Goal: Find specific page/section: Find specific page/section

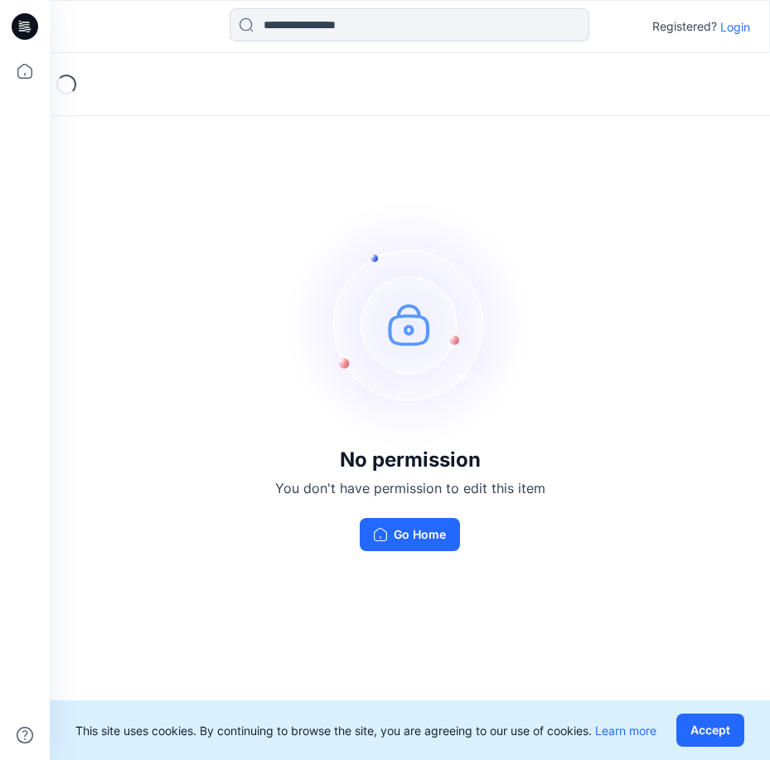
click at [735, 25] on p "Login" at bounding box center [736, 26] width 30 height 17
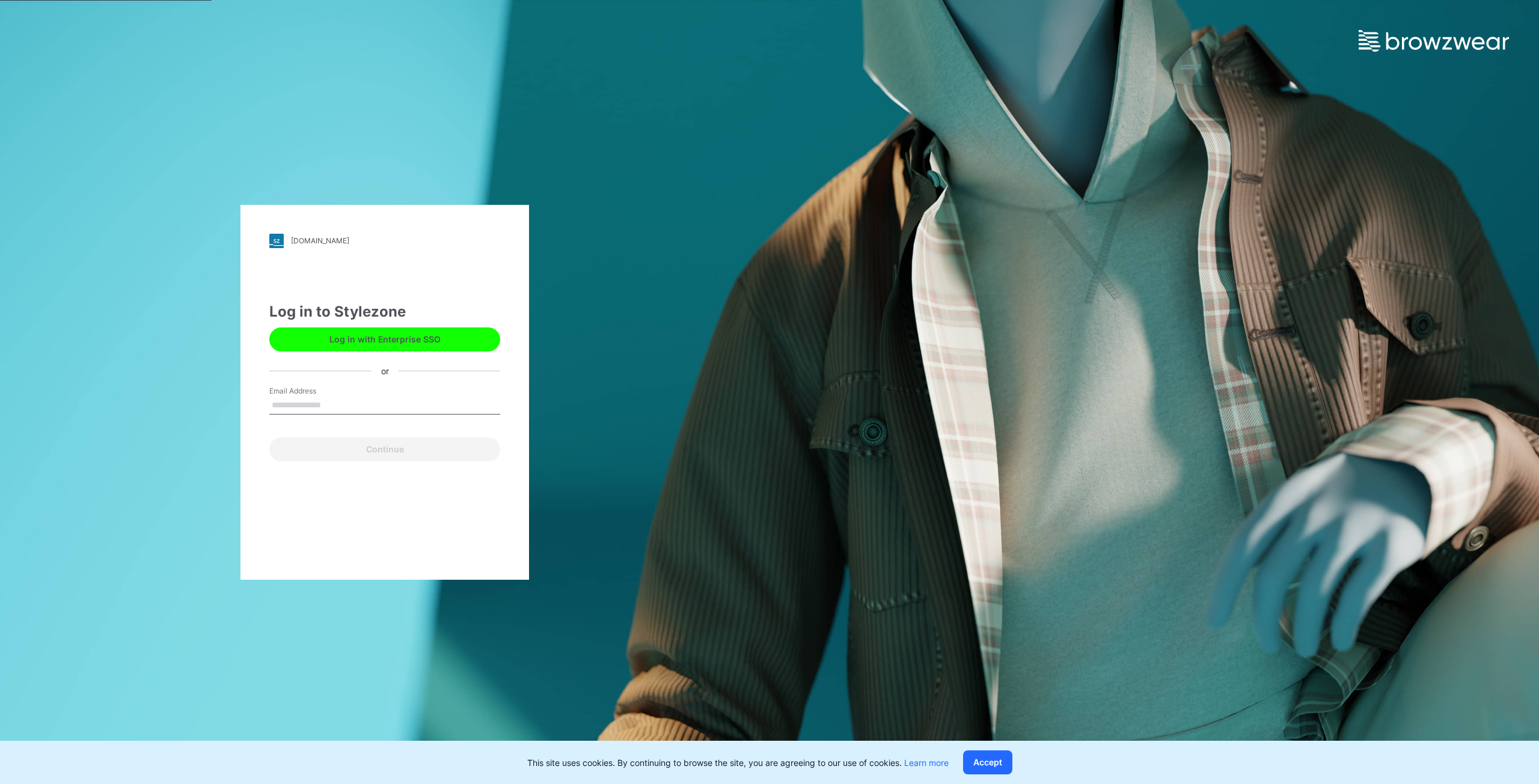
click at [357, 362] on div "Log in to Stylezone Log in with Enterprise SSO or Email Address Continue" at bounding box center [384, 380] width 231 height 160
click at [331, 396] on input "Email Address" at bounding box center [384, 405] width 231 height 18
type input "**********"
click at [392, 449] on button "Continue" at bounding box center [384, 449] width 231 height 24
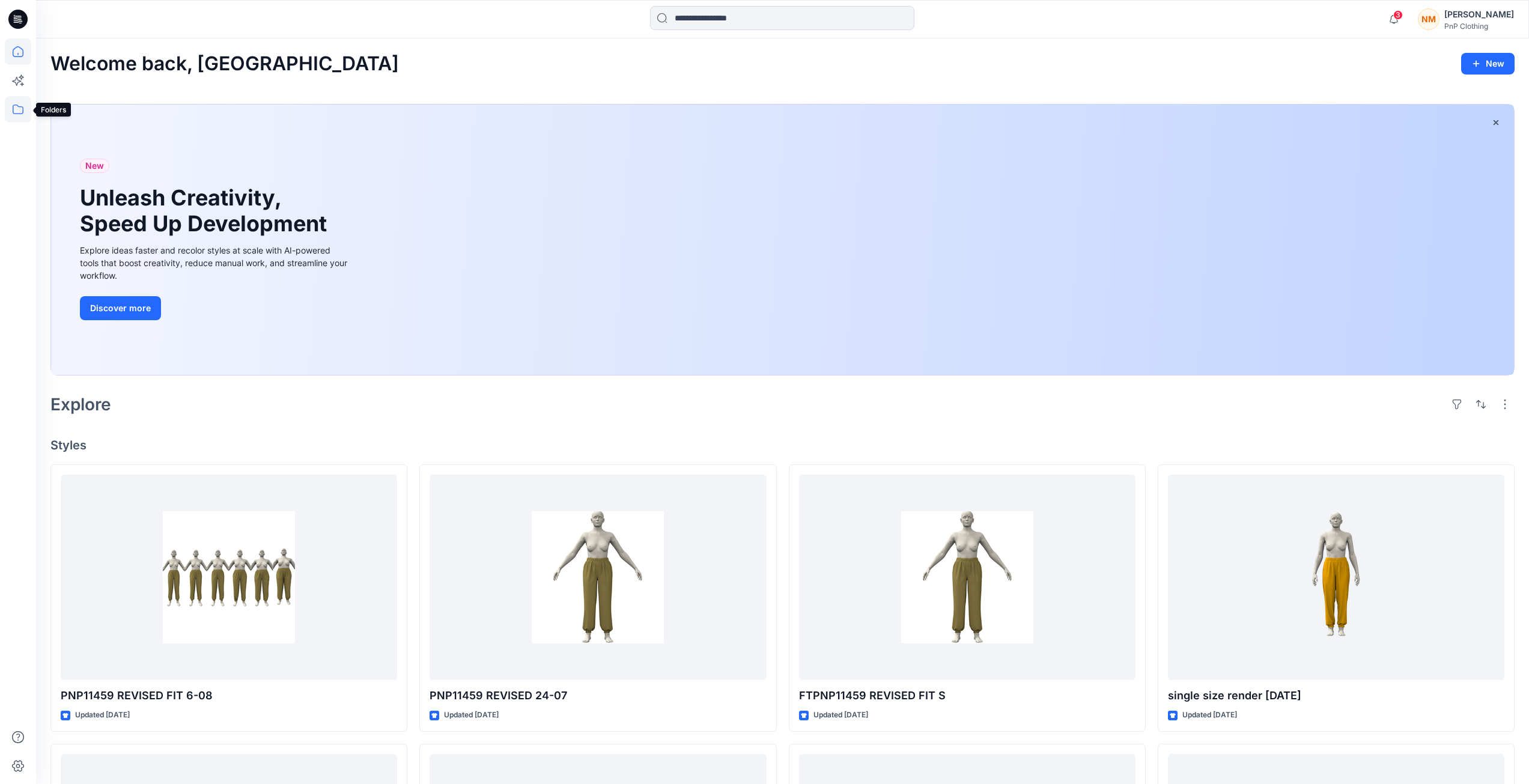
click at [15, 104] on icon at bounding box center [18, 109] width 26 height 26
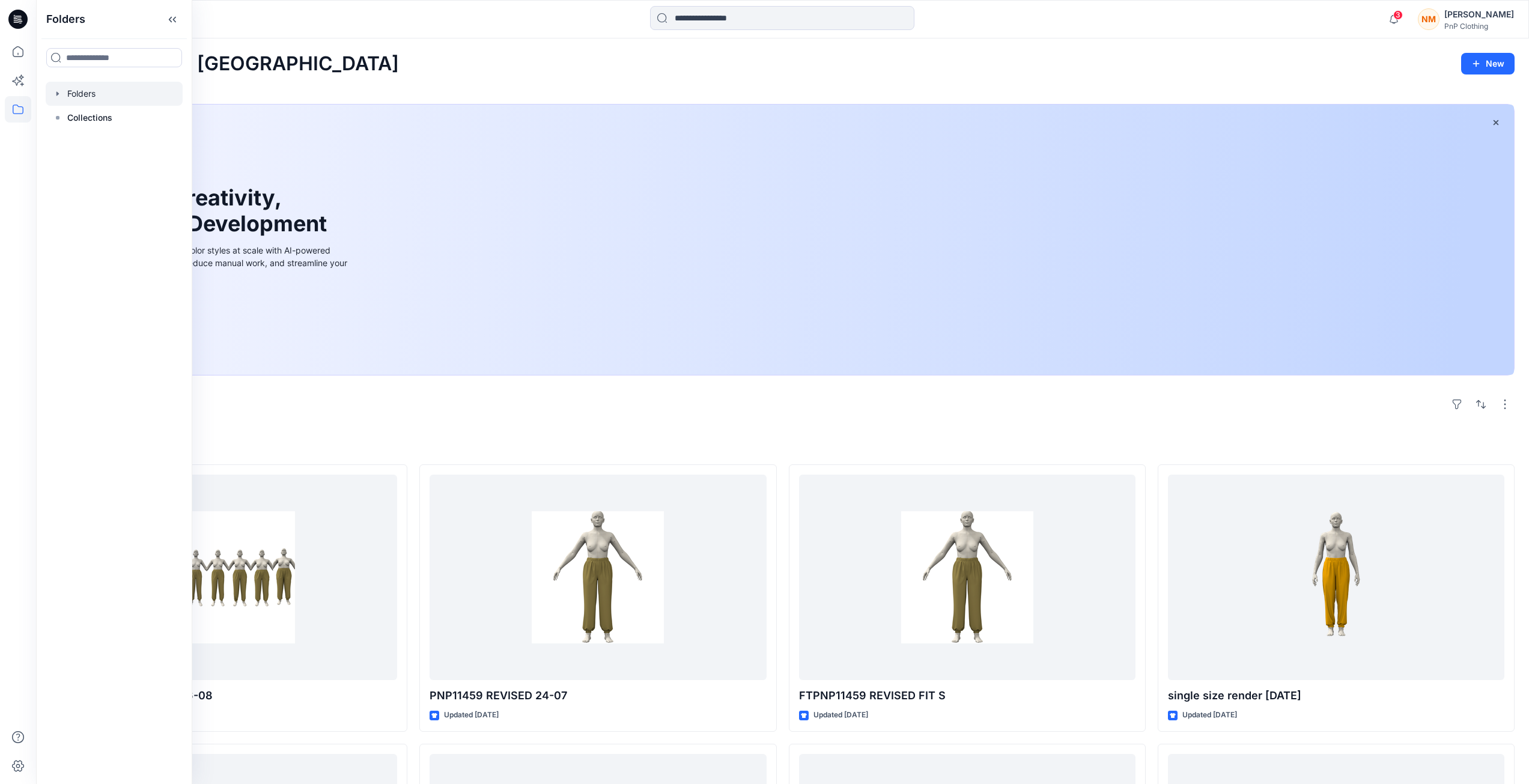
click at [83, 96] on div at bounding box center [114, 93] width 137 height 24
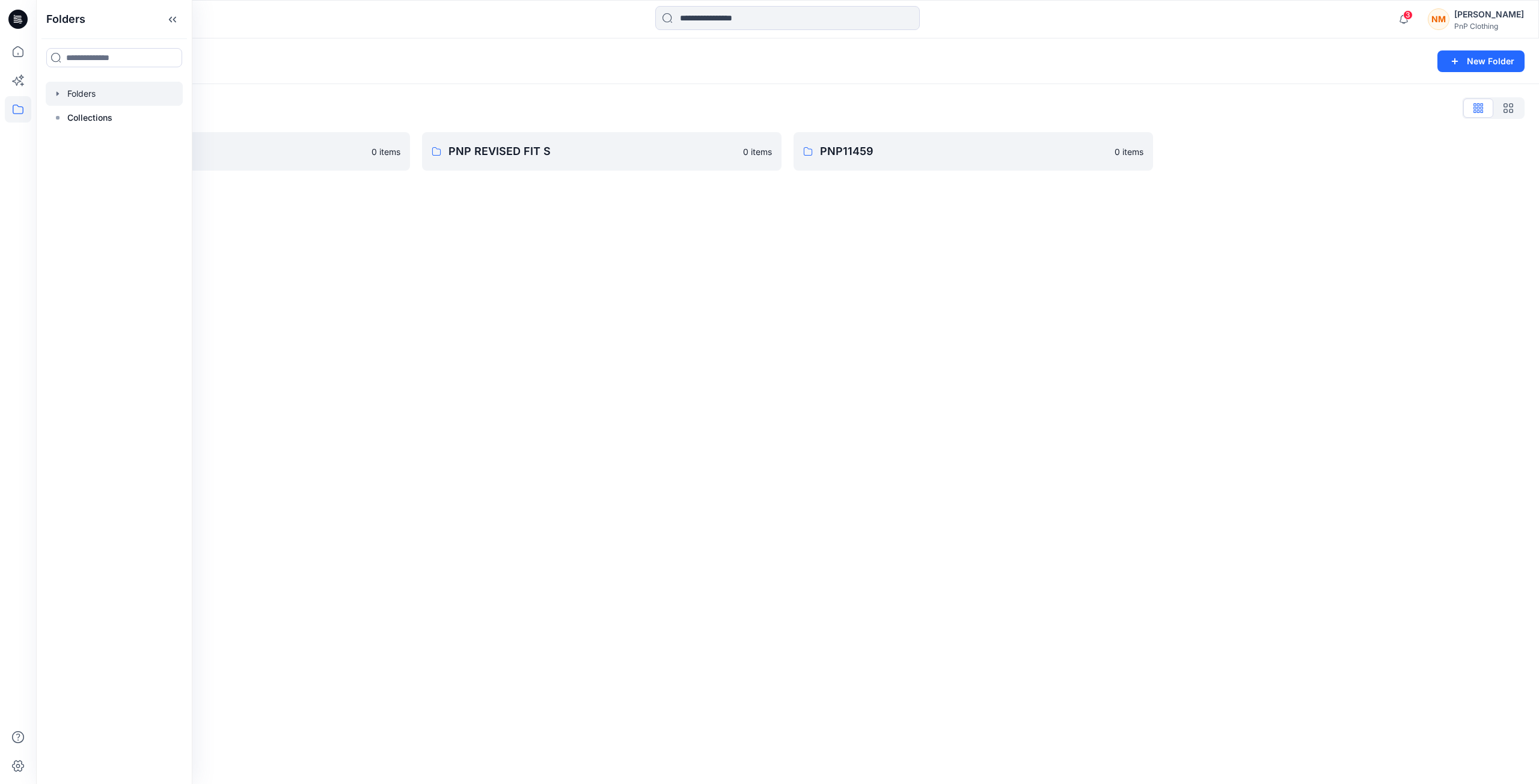
click at [378, 319] on div "Folders New Folder Folders List Fashion & Textiles 0 items PNP REVISED FIT S 0 …" at bounding box center [787, 411] width 1503 height 746
click at [133, 151] on p "Fashion & Textiles" at bounding box center [220, 151] width 287 height 17
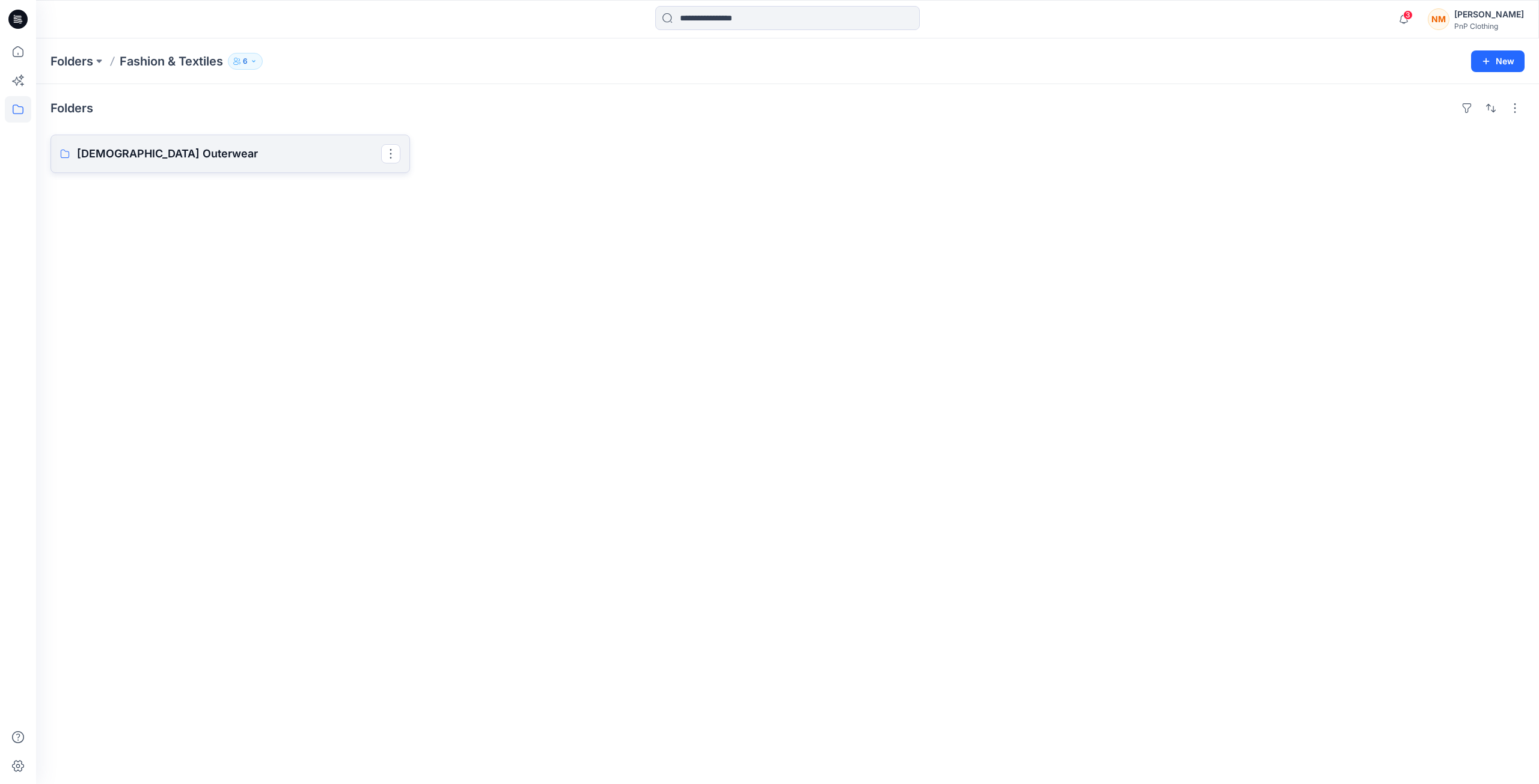
click at [138, 153] on p "Ladies Outerwear" at bounding box center [229, 154] width 304 height 17
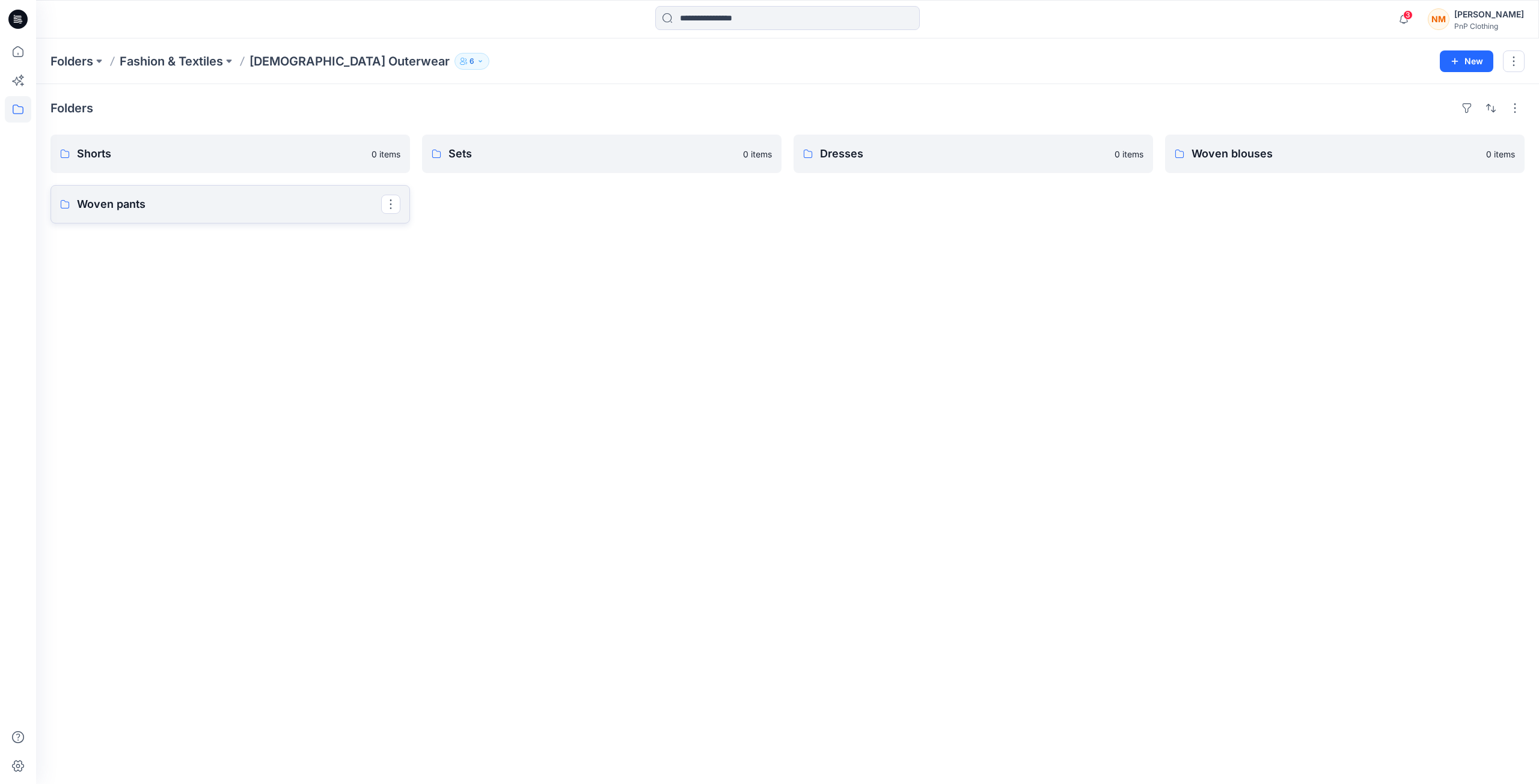
click at [150, 198] on p "Woven pants" at bounding box center [229, 204] width 304 height 17
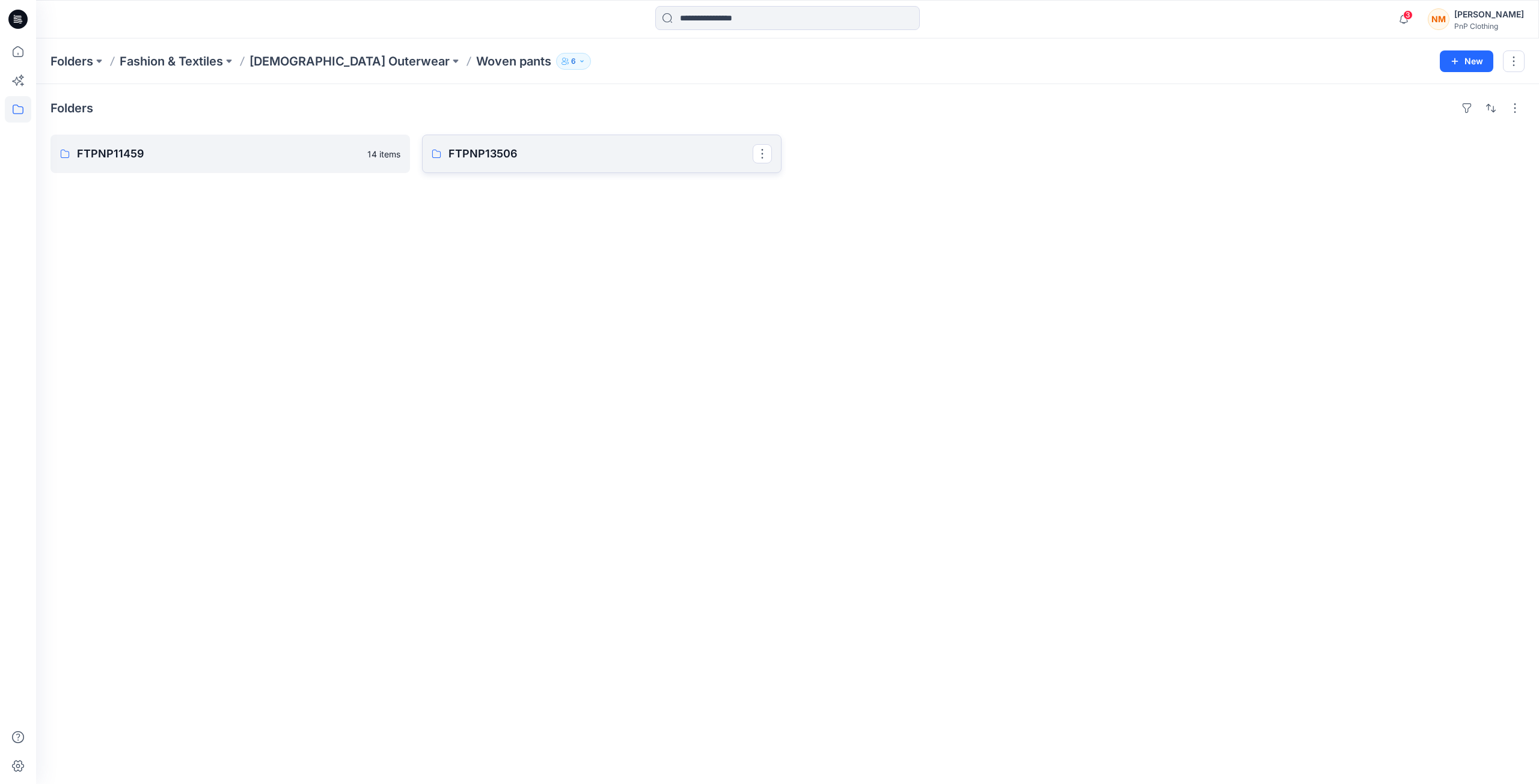
click at [731, 154] on p "FTPNP13506" at bounding box center [601, 154] width 304 height 17
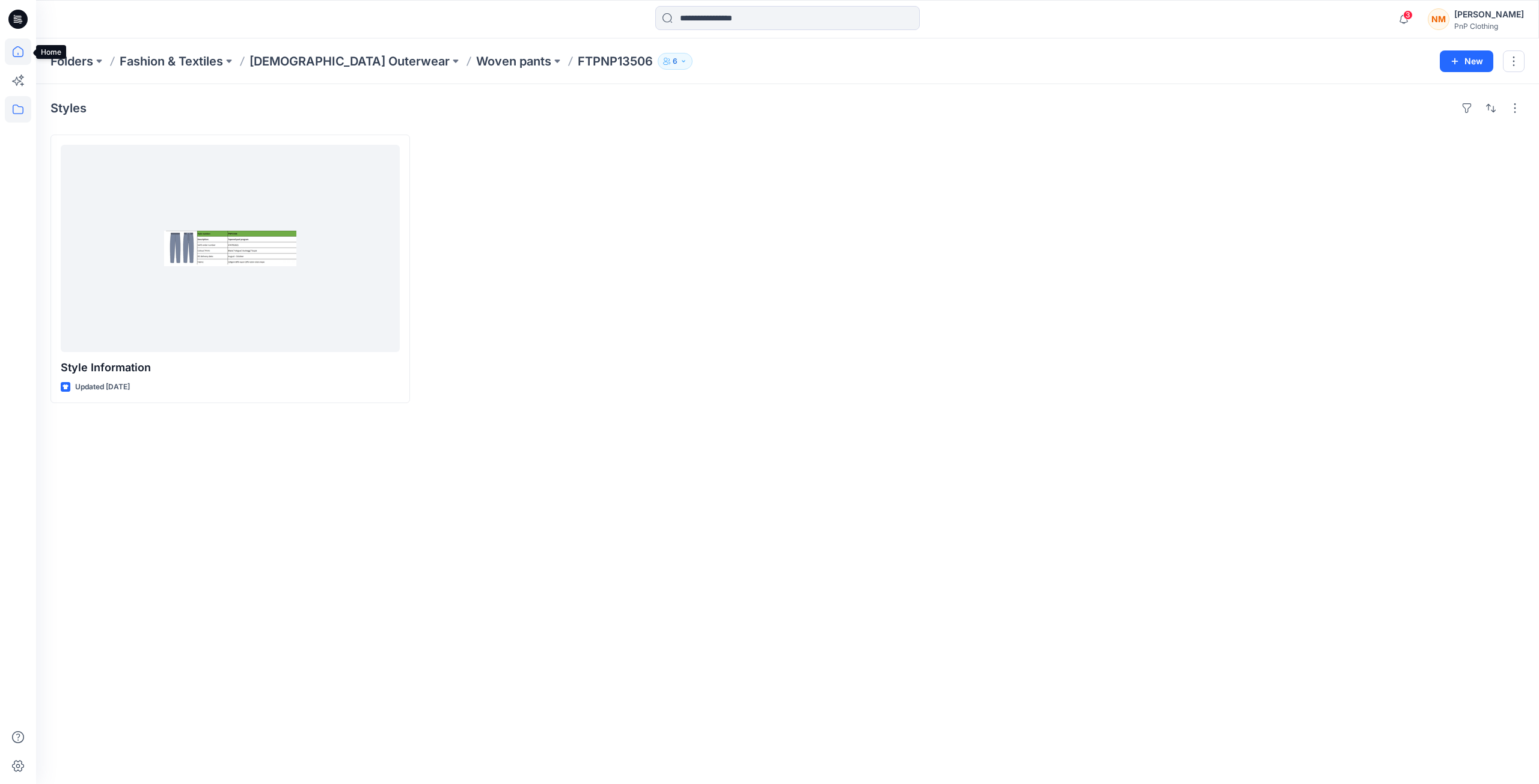
click at [14, 56] on icon at bounding box center [18, 51] width 26 height 26
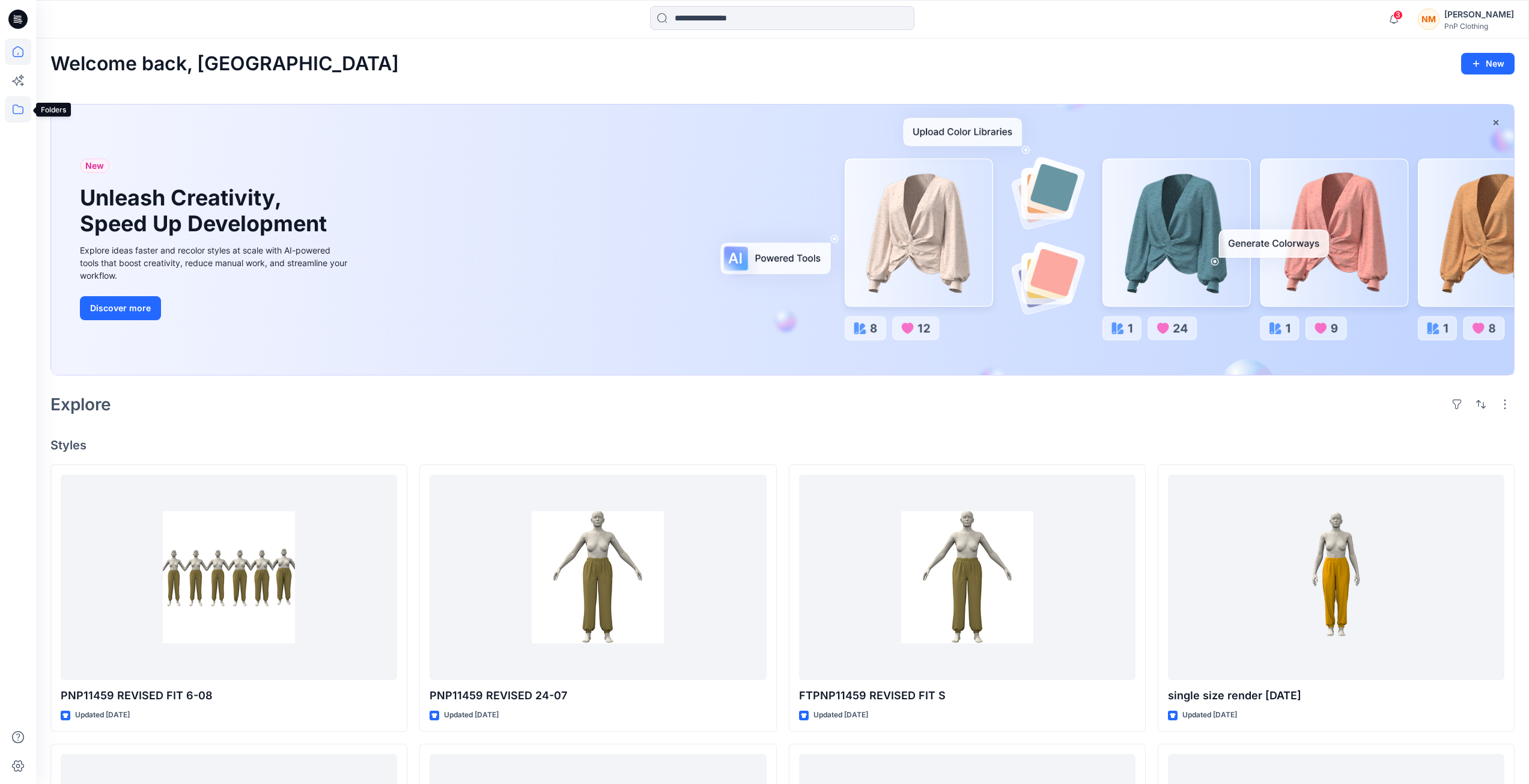
click at [20, 110] on icon at bounding box center [18, 109] width 26 height 26
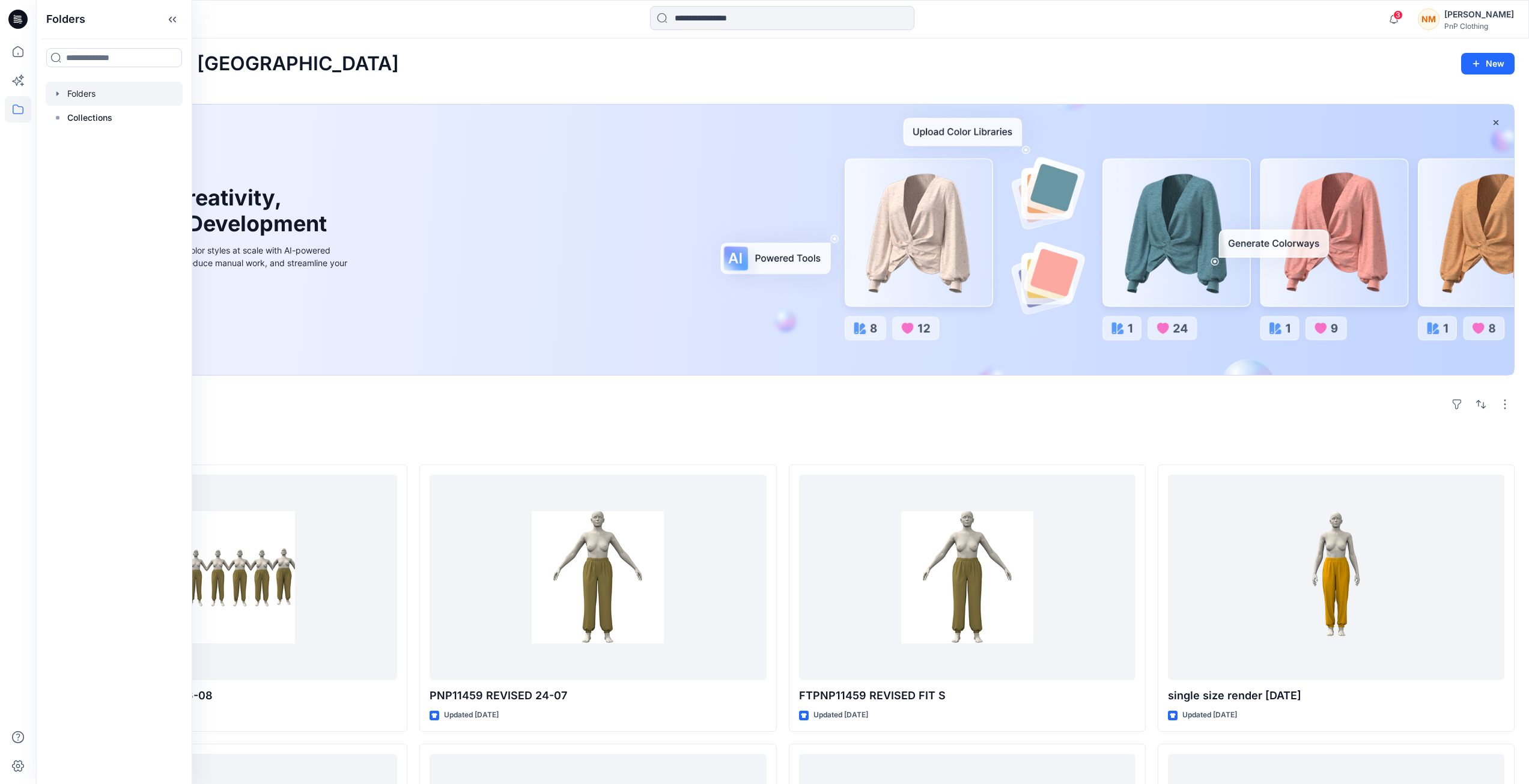
click at [75, 93] on div at bounding box center [114, 93] width 137 height 24
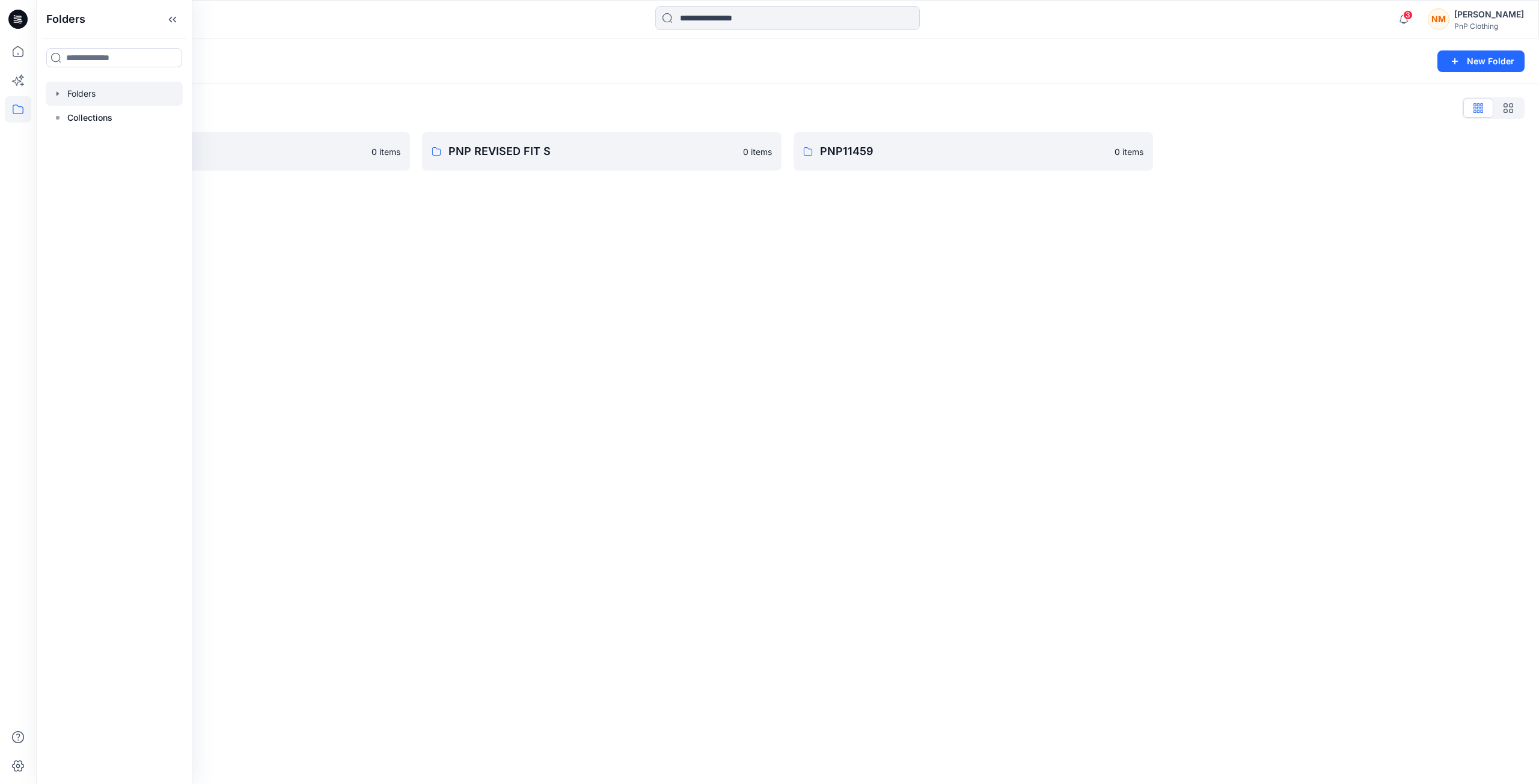
click at [354, 259] on div "Folders New Folder Folders List Fashion & Textiles 0 items PNP REVISED FIT S 0 …" at bounding box center [787, 411] width 1503 height 746
click at [127, 151] on p "Fashion & Textiles" at bounding box center [220, 151] width 287 height 17
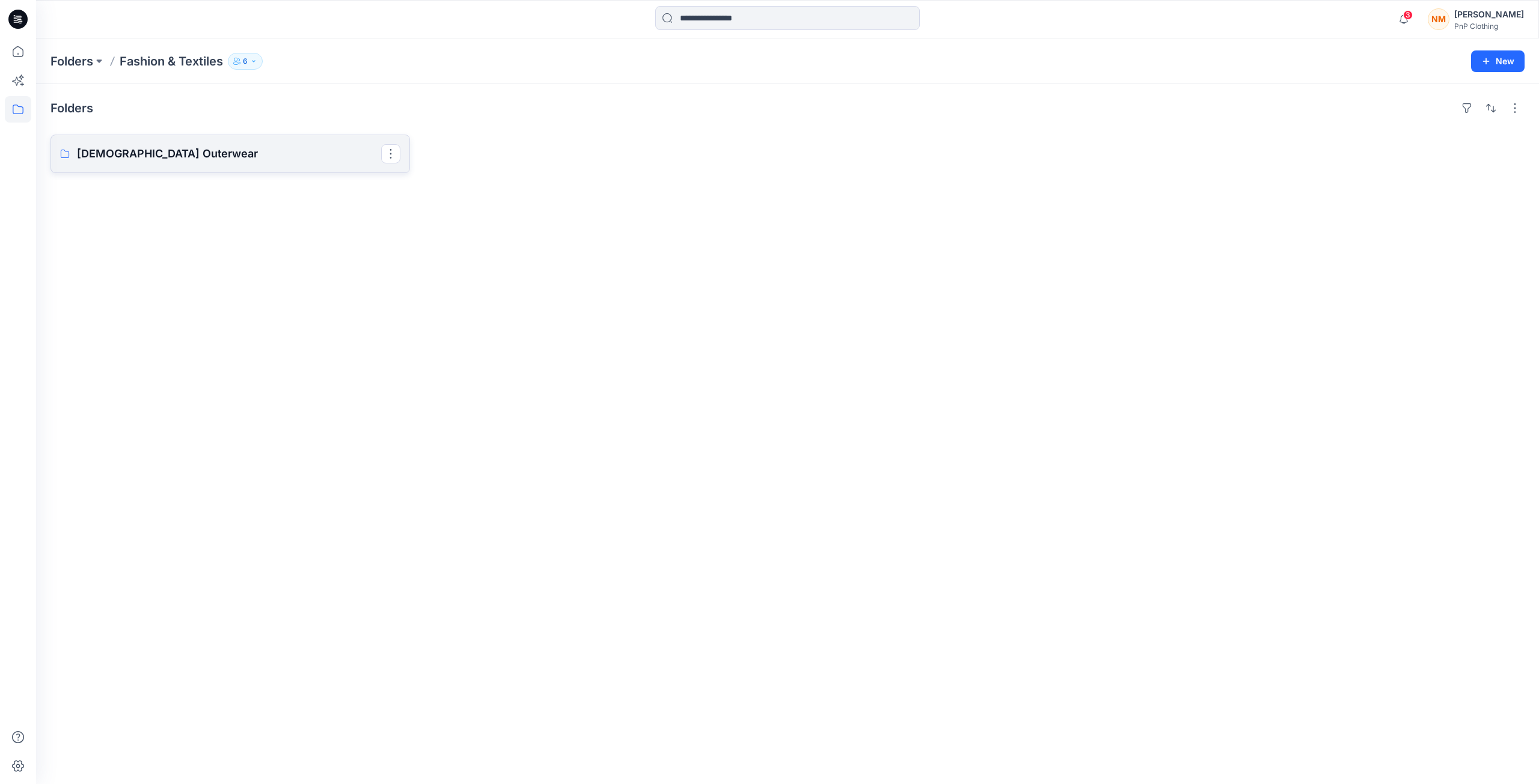
click at [143, 154] on p "Ladies Outerwear" at bounding box center [229, 154] width 304 height 17
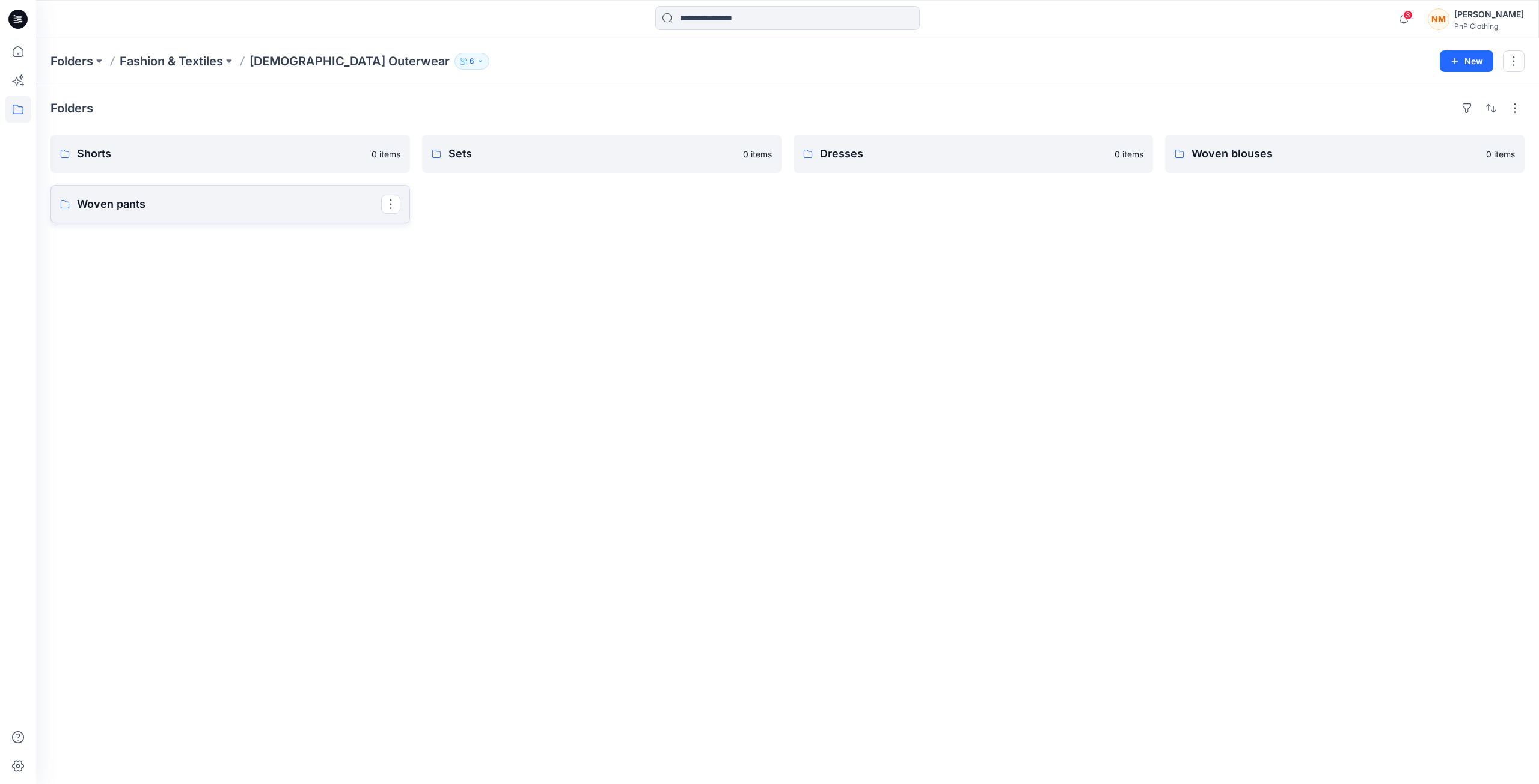
click at [130, 212] on p "Woven pants" at bounding box center [229, 204] width 304 height 17
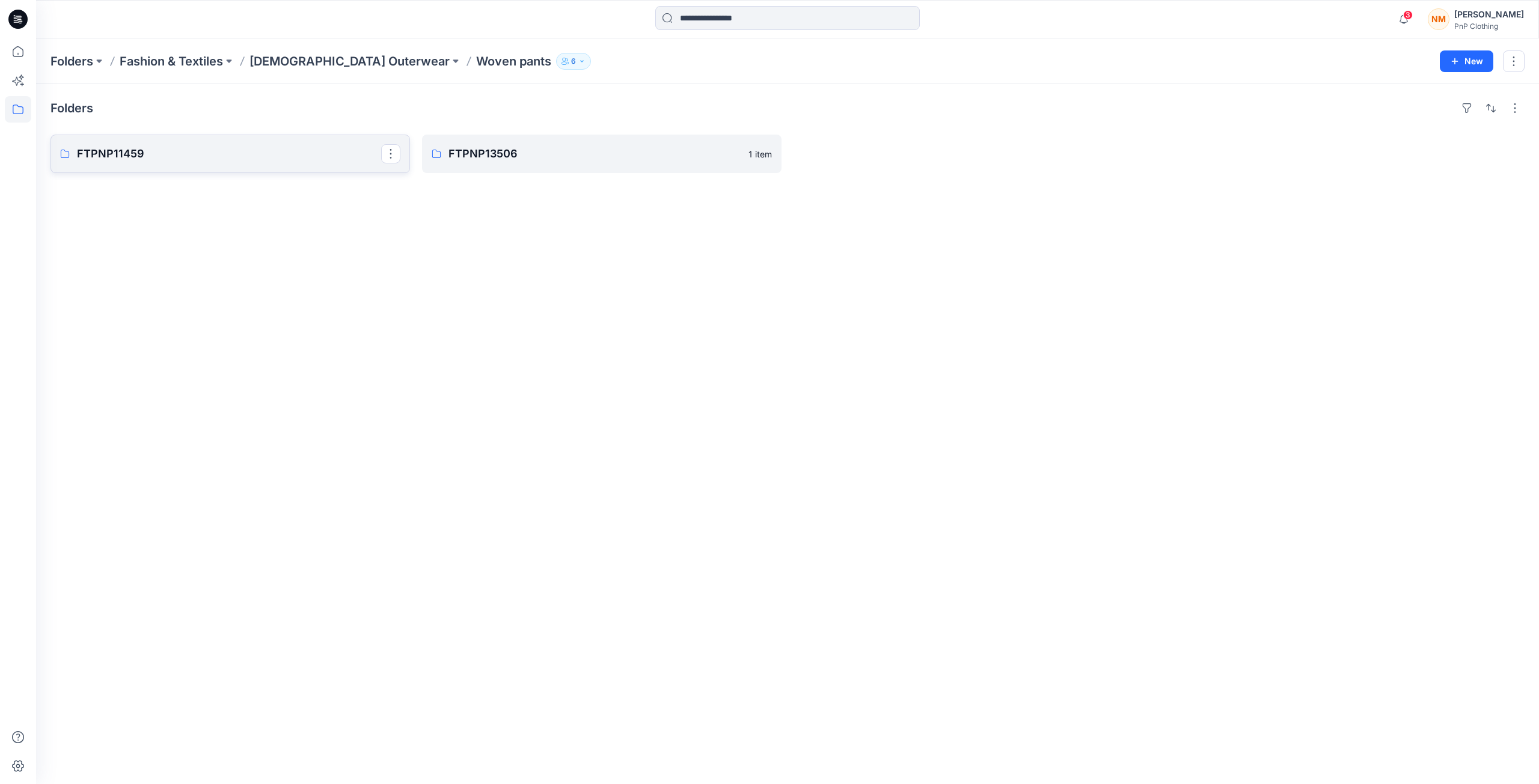
click at [258, 161] on p "FTPNP11459" at bounding box center [229, 154] width 304 height 17
